Goal: Task Accomplishment & Management: Complete application form

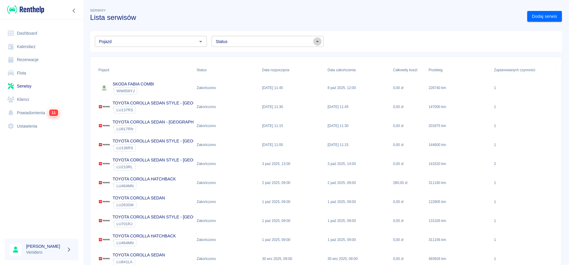
click at [317, 41] on icon "Otwórz" at bounding box center [317, 41] width 3 height 1
click at [245, 55] on li "Zaplanowano" at bounding box center [268, 54] width 112 height 10
type input "Zaplanowano"
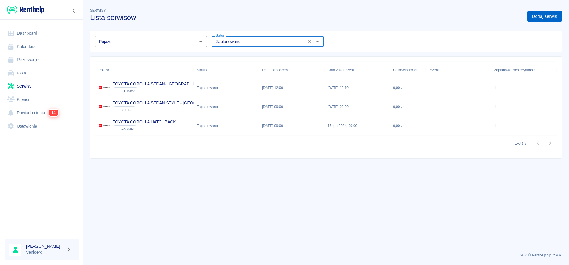
click at [549, 15] on link "Dodaj serwis" at bounding box center [544, 16] width 35 height 11
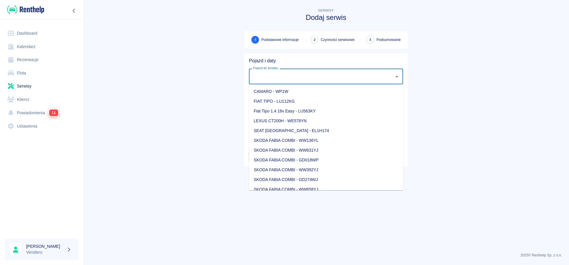
click at [357, 76] on input "Pojazd do serwisu" at bounding box center [322, 76] width 140 height 10
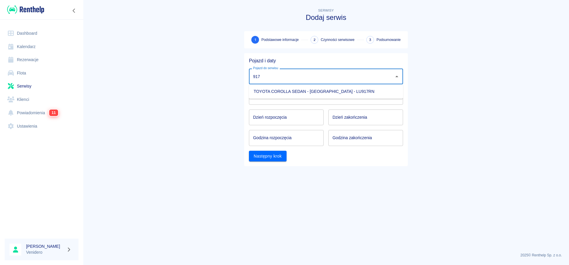
click at [317, 92] on li "TOYOTA COROLLA SEDAN - [GEOGRAPHIC_DATA] - LU917RN" at bounding box center [326, 92] width 154 height 10
type input "TOYOTA COROLLA SEDAN - [GEOGRAPHIC_DATA] - LU917RN"
type input "DD.MM.YYYY"
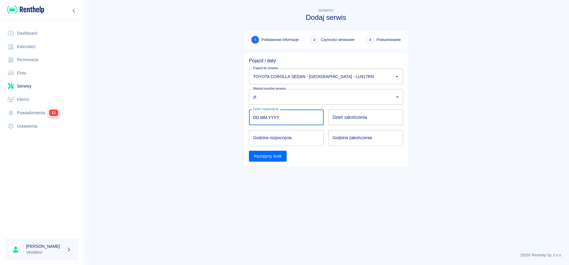
click at [285, 120] on input "DD.MM.YYYY" at bounding box center [286, 117] width 75 height 16
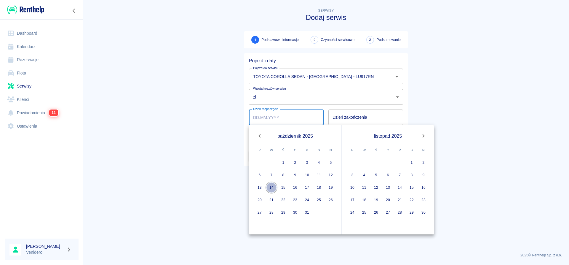
click at [272, 188] on button "14" at bounding box center [272, 187] width 12 height 12
type input "[DATE]"
type input "DD.MM.YYYY"
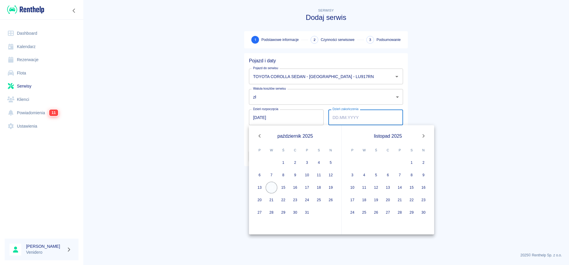
click at [272, 186] on button "14" at bounding box center [272, 187] width 12 height 12
type input "[DATE]"
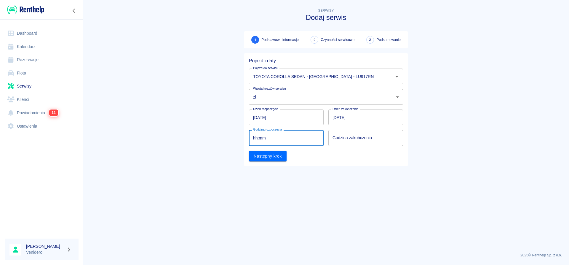
click at [271, 139] on input "hh:mm" at bounding box center [284, 138] width 71 height 16
type input "14:00"
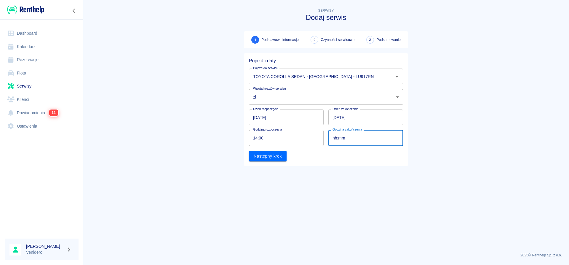
click at [342, 138] on input "hh:mm" at bounding box center [363, 138] width 71 height 16
type input "15:00"
click at [280, 157] on button "Następny krok" at bounding box center [268, 156] width 38 height 11
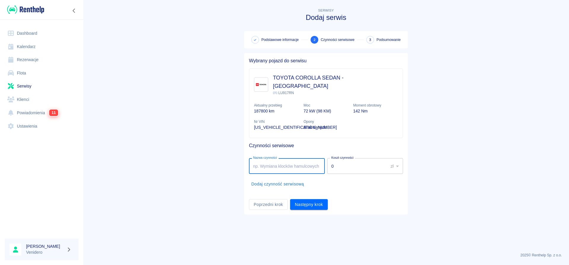
click at [270, 158] on input "Nazwa czynności" at bounding box center [287, 166] width 76 height 16
type input "Poduszka mocowania silnika: Szafrańska"
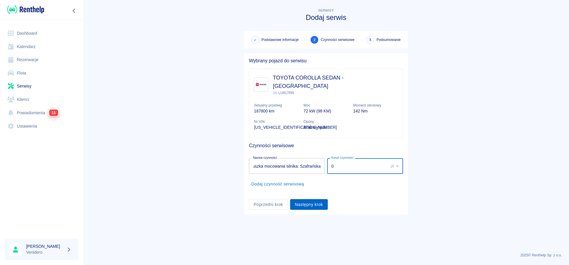
click at [296, 199] on button "Następny krok" at bounding box center [309, 204] width 38 height 11
